Goal: Task Accomplishment & Management: Manage account settings

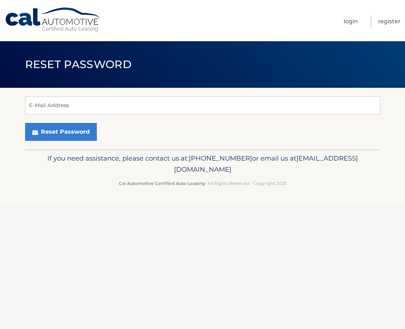
click at [44, 96] on div "E-Mail Address Reset Password" at bounding box center [202, 119] width 355 height 62
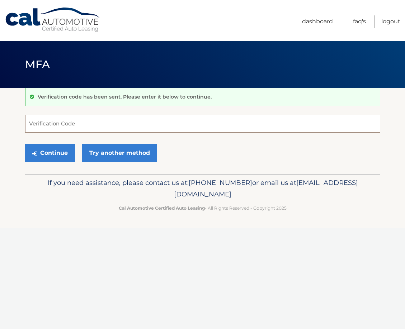
click at [144, 131] on input "Verification Code" at bounding box center [202, 124] width 355 height 18
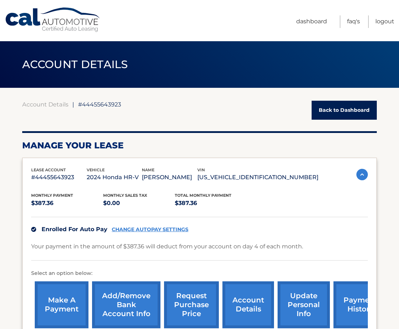
scroll to position [215, 0]
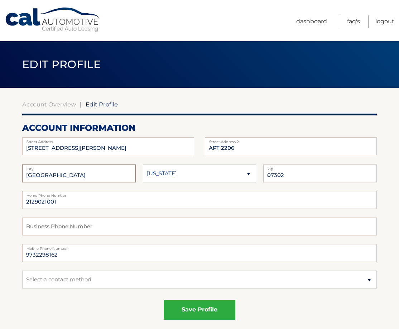
click at [91, 171] on input "[GEOGRAPHIC_DATA]" at bounding box center [79, 173] width 114 height 18
drag, startPoint x: 92, startPoint y: 149, endPoint x: -412, endPoint y: -8, distance: 527.4
click at [0, 0] on html "Cal Automotive Menu Dashboard FAQ's Logout |" at bounding box center [199, 164] width 399 height 329
type input "12"
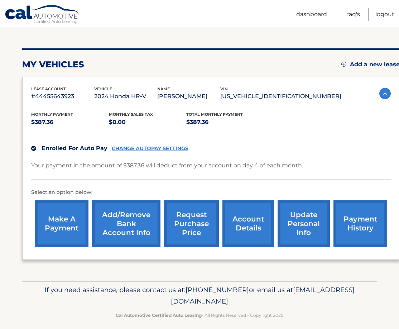
scroll to position [78, 0]
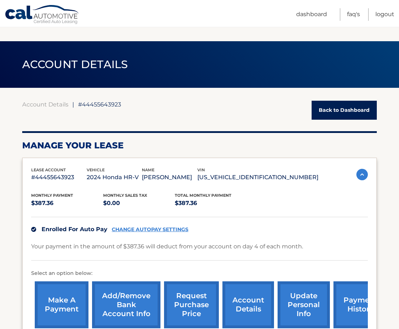
scroll to position [143, 0]
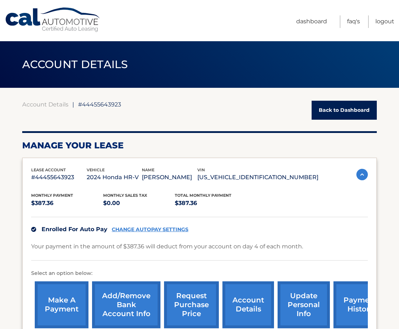
click at [200, 305] on link "request purchase price" at bounding box center [191, 304] width 55 height 47
